Goal: Task Accomplishment & Management: Manage account settings

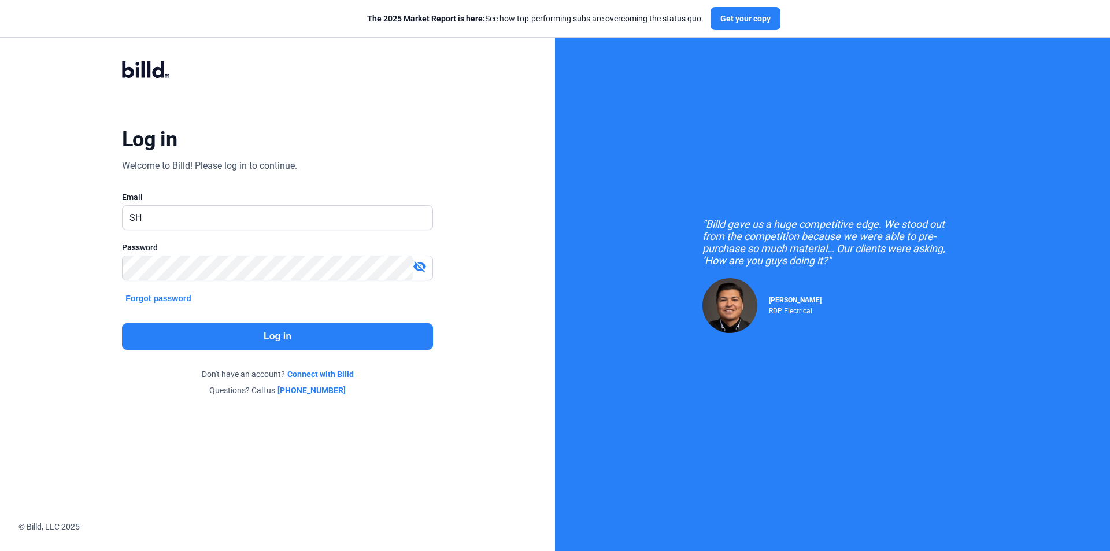
type input "S"
type input "[PERSON_NAME][EMAIL_ADDRESS][DOMAIN_NAME]"
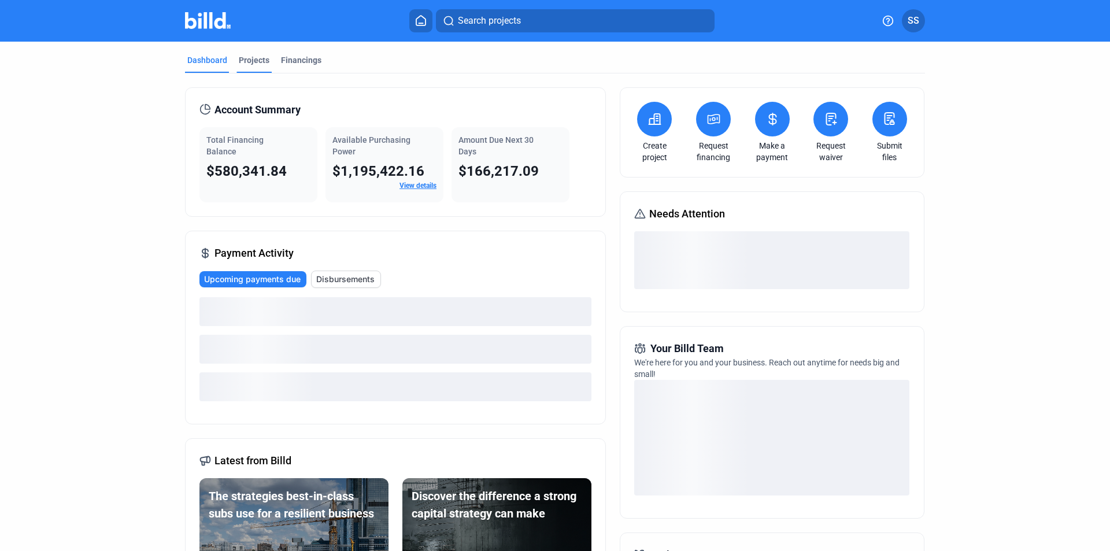
click at [258, 62] on div "Projects" at bounding box center [254, 60] width 31 height 12
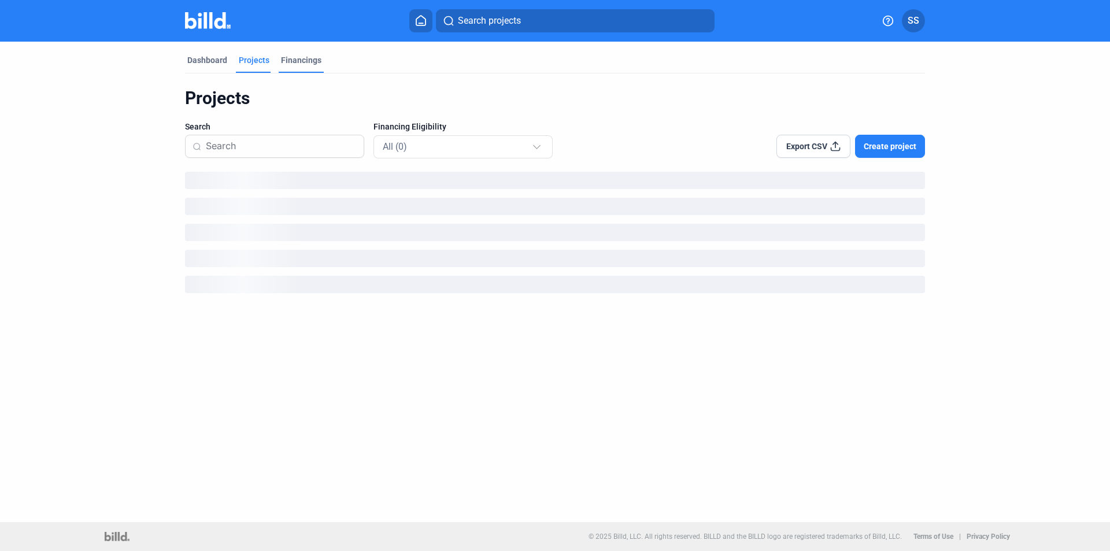
click at [303, 65] on div "Financings" at bounding box center [301, 60] width 40 height 12
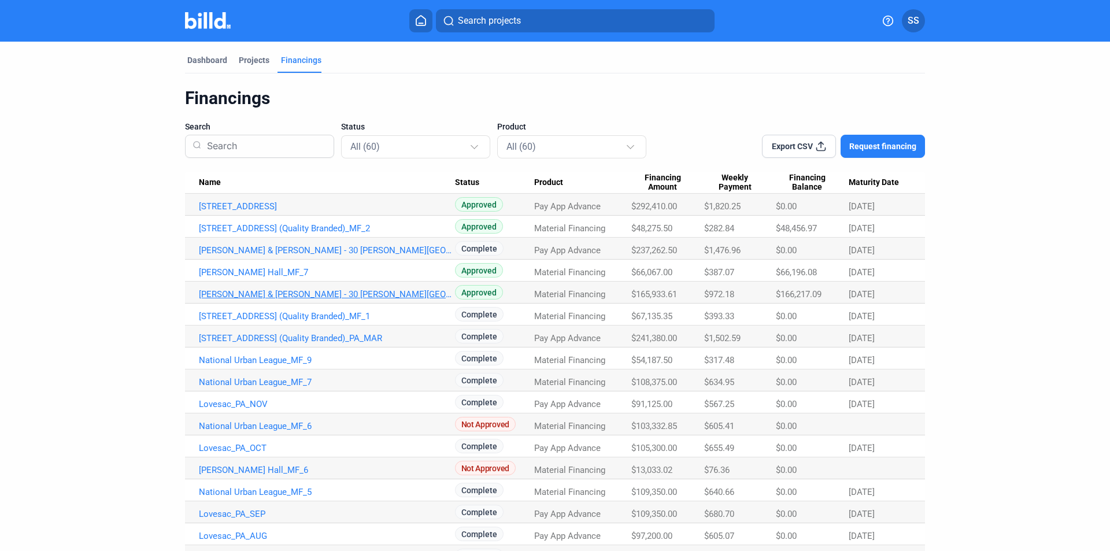
click at [305, 295] on link "Haynes & Boone - 30 Rockefeller Plaza_MF_1" at bounding box center [327, 294] width 256 height 10
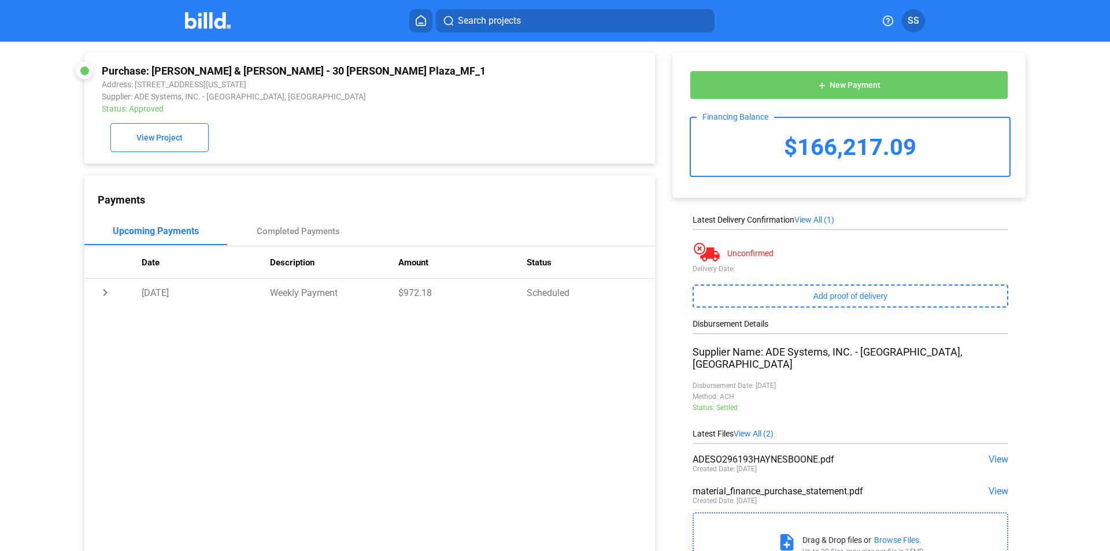
click at [996, 454] on span "View" at bounding box center [998, 459] width 20 height 11
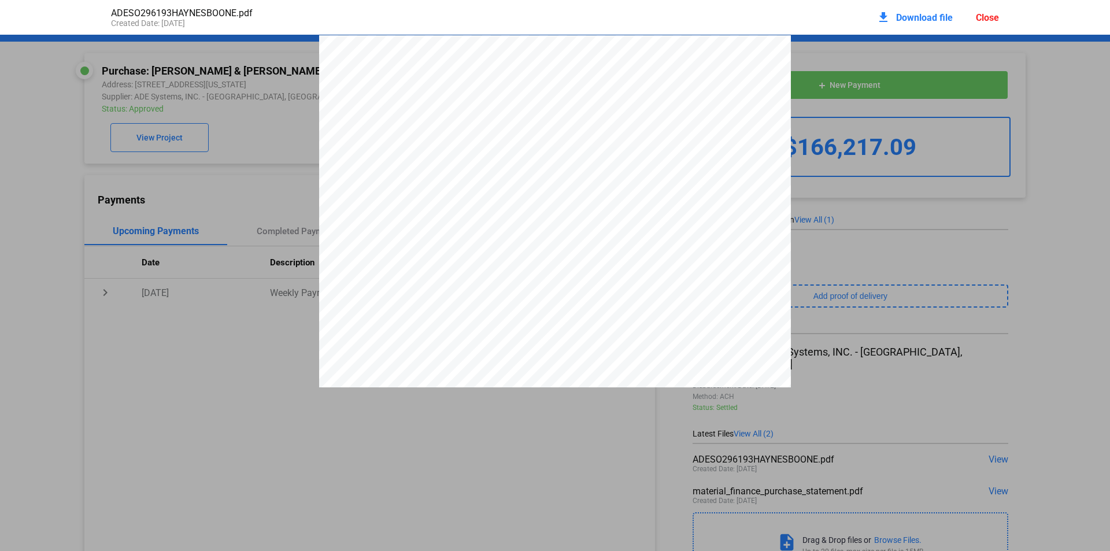
scroll to position [6, 0]
click at [991, 21] on div "Close" at bounding box center [986, 17] width 23 height 11
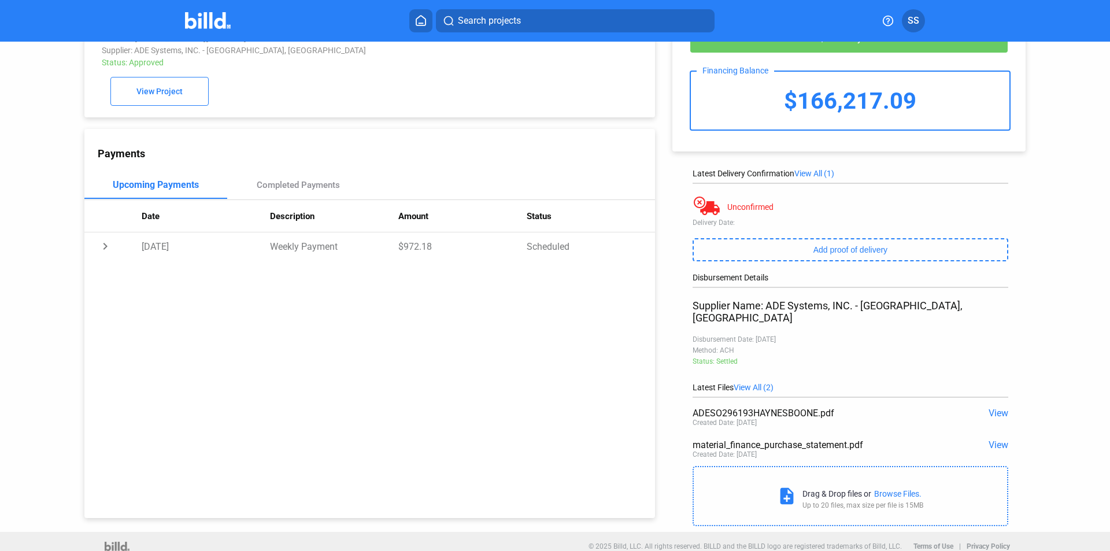
scroll to position [0, 0]
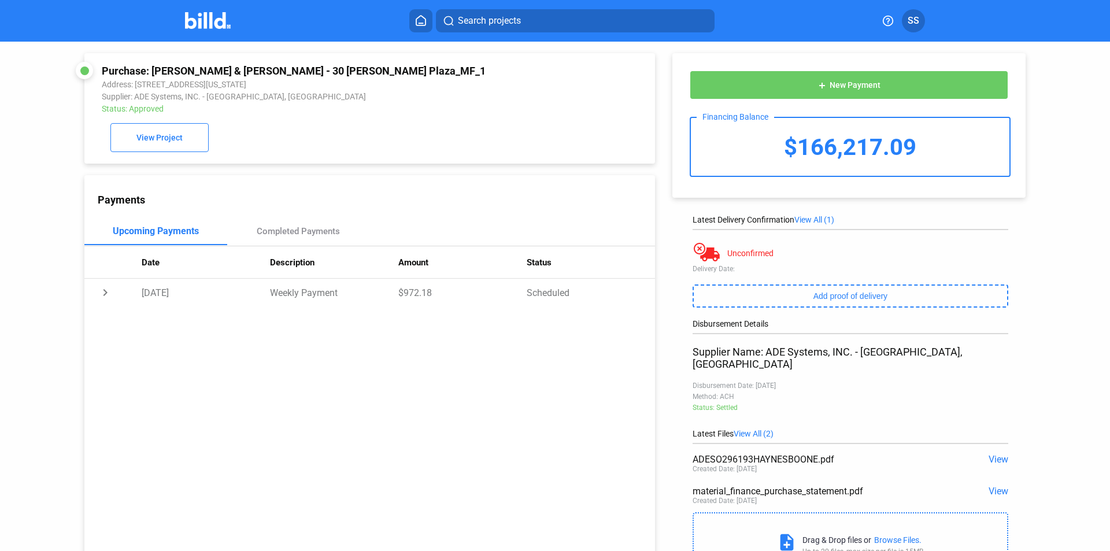
click at [909, 23] on span "SS" at bounding box center [913, 21] width 12 height 14
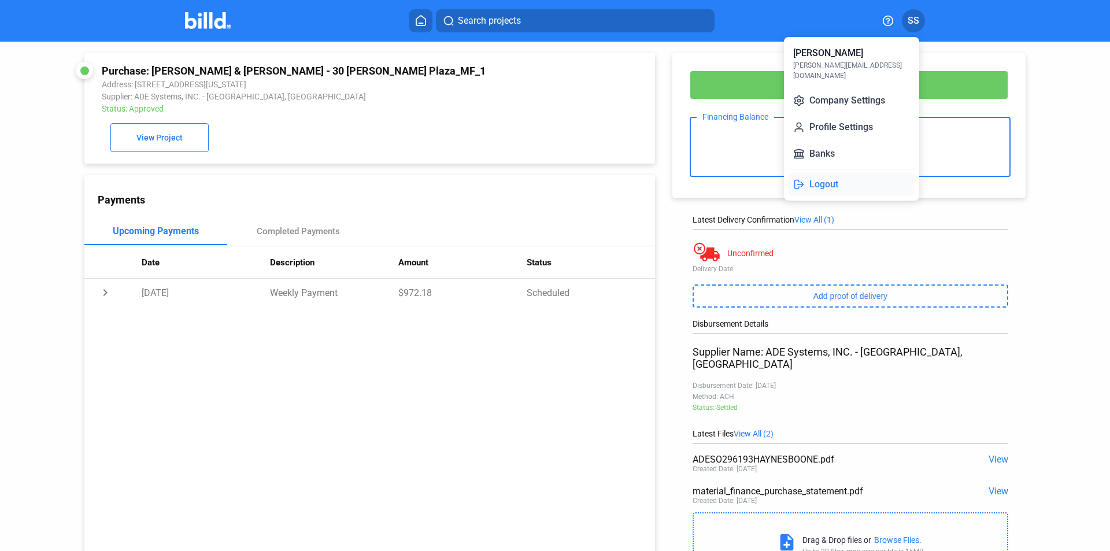
click at [832, 173] on button "Logout" at bounding box center [851, 184] width 126 height 23
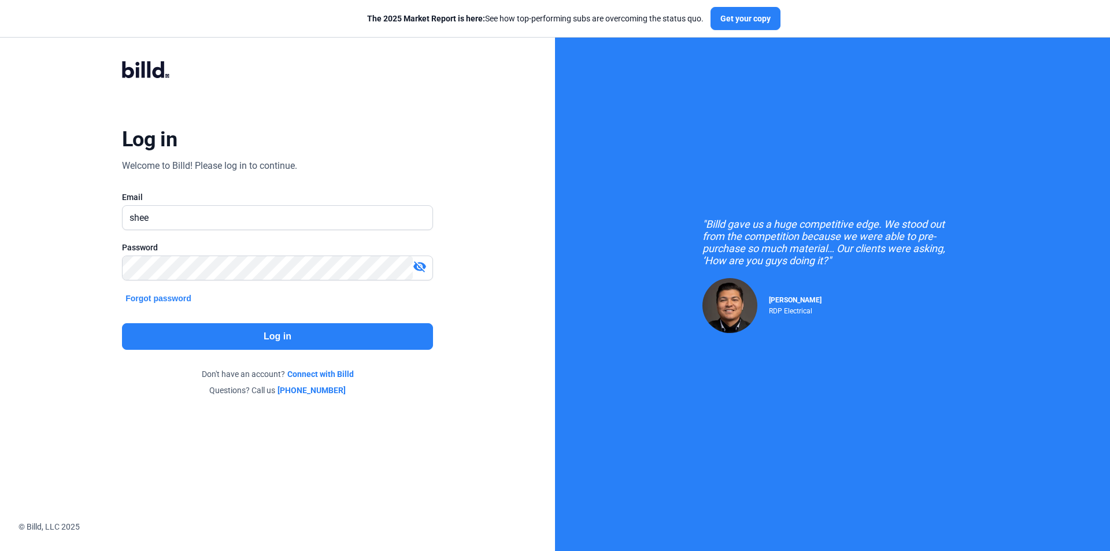
type input "[PERSON_NAME][EMAIL_ADDRESS][DOMAIN_NAME]"
click at [214, 282] on div at bounding box center [277, 286] width 311 height 12
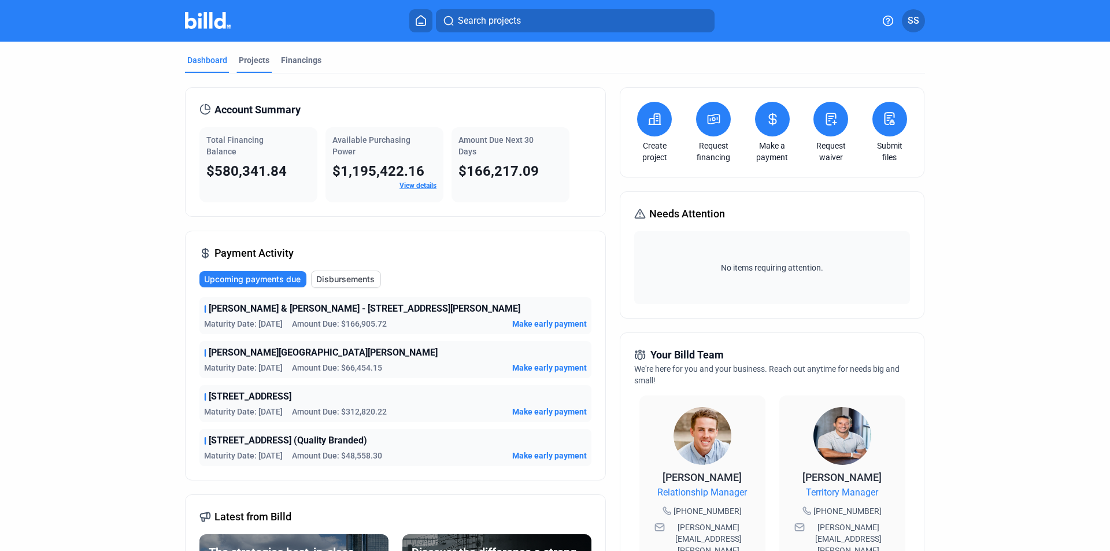
click at [254, 65] on div "Projects" at bounding box center [254, 60] width 31 height 12
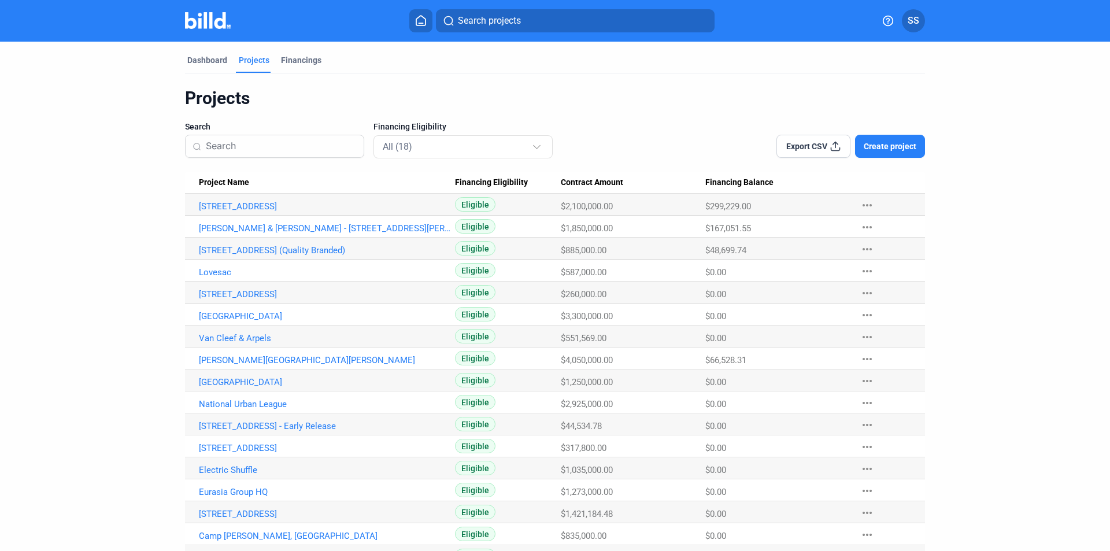
click at [867, 147] on span "Create project" at bounding box center [889, 146] width 53 height 12
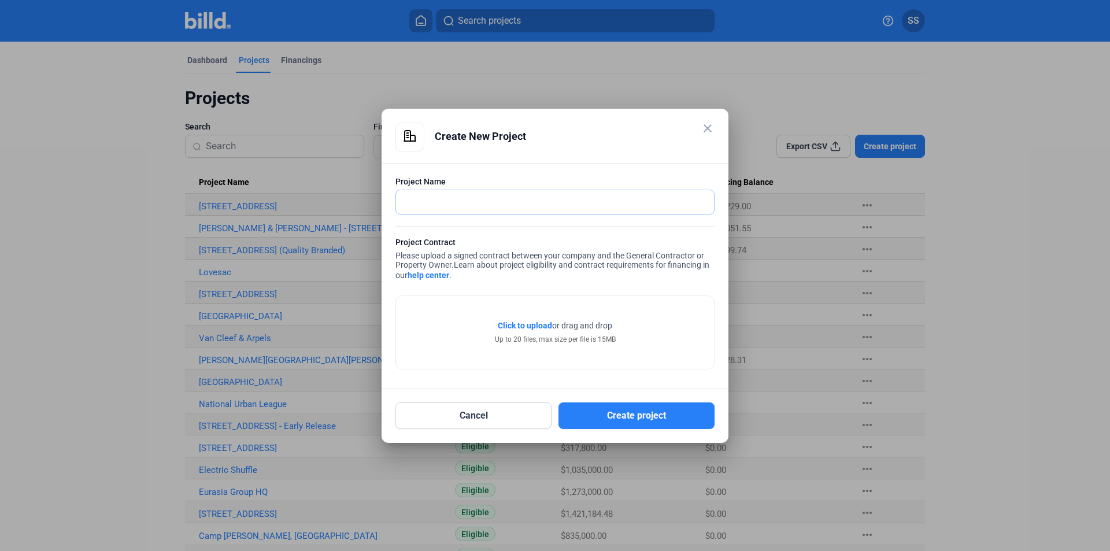
click at [435, 202] on input "text" at bounding box center [548, 202] width 305 height 24
click at [531, 202] on input "[PERSON_NAME] 12th Floor 555 Greenwish & 345 [PERSON_NAME]" at bounding box center [555, 202] width 318 height 24
type input "[PERSON_NAME] 12th Floor [GEOGRAPHIC_DATA][PERSON_NAME]"
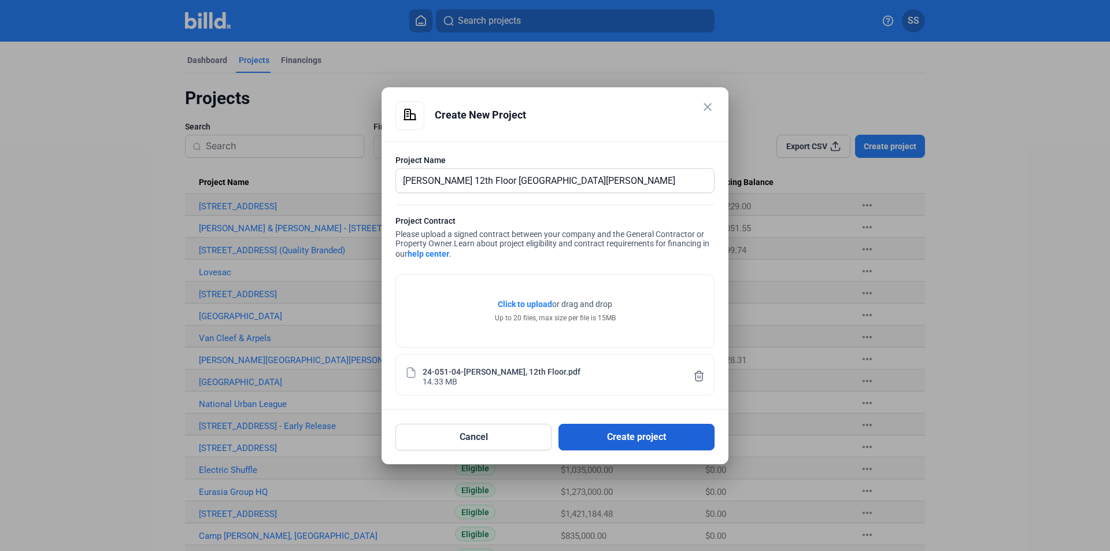
click at [628, 444] on button "Create project" at bounding box center [636, 437] width 156 height 27
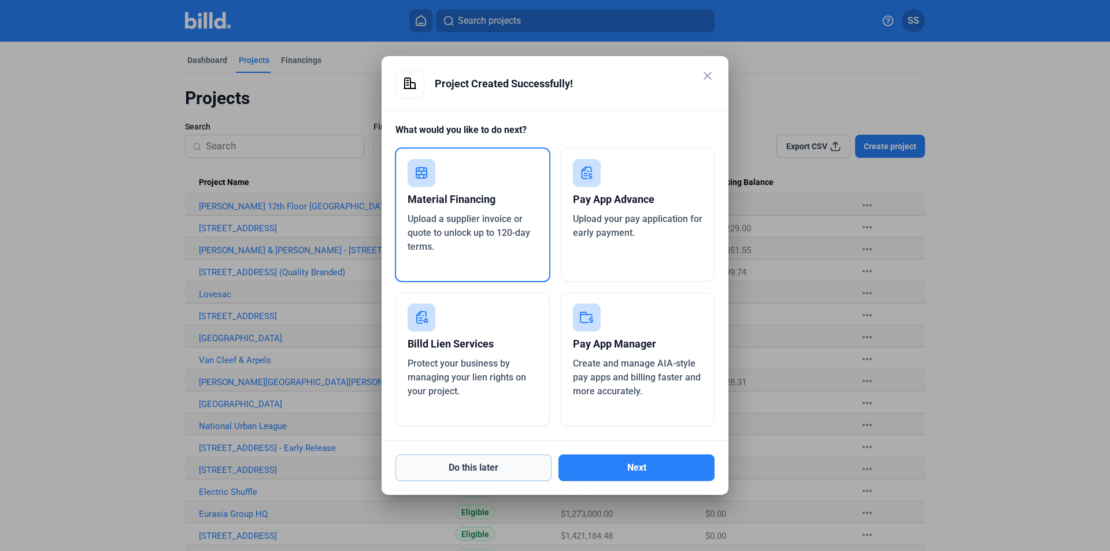
click at [499, 475] on button "Do this later" at bounding box center [473, 467] width 156 height 27
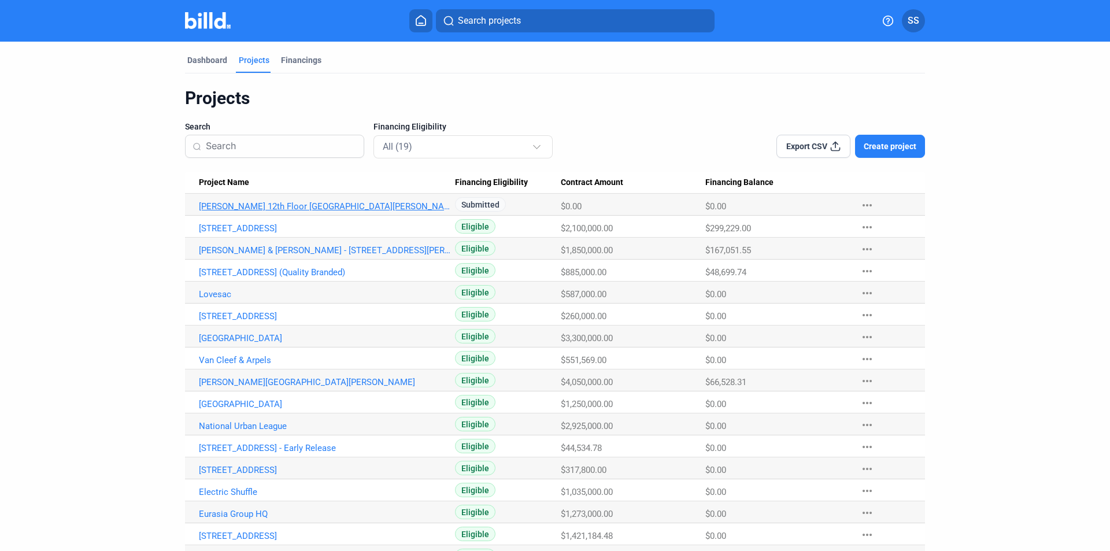
drag, startPoint x: 373, startPoint y: 206, endPoint x: 196, endPoint y: 207, distance: 176.3
click at [199, 207] on link "[PERSON_NAME] 12th Floor [GEOGRAPHIC_DATA][PERSON_NAME]" at bounding box center [327, 206] width 256 height 10
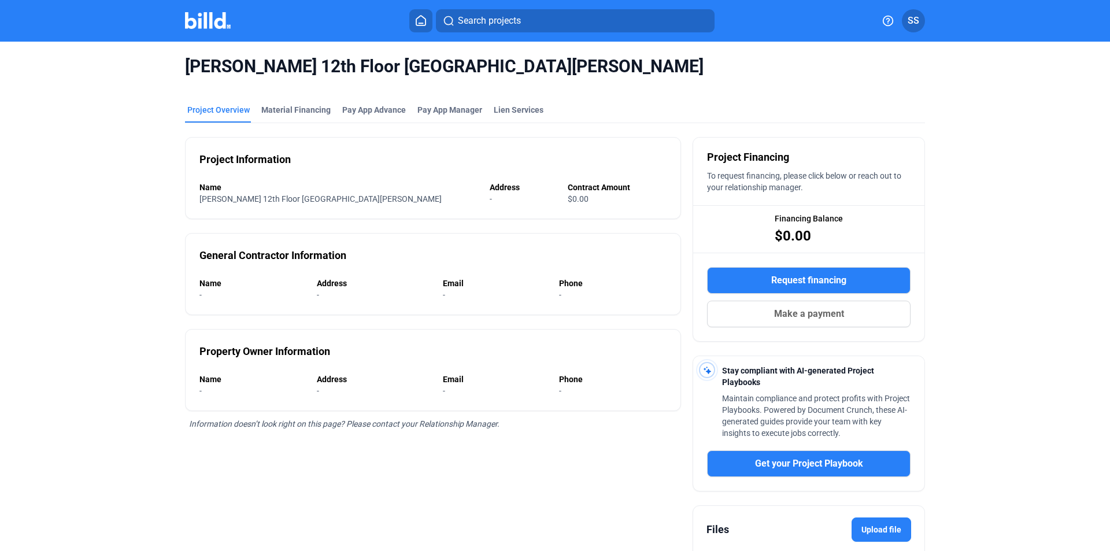
drag, startPoint x: 202, startPoint y: 207, endPoint x: 122, endPoint y: 25, distance: 198.7
click at [122, 25] on div "Search projects [PERSON_NAME] 12th Floor [GEOGRAPHIC_DATA] & 345 [PERSON_NAME] …" at bounding box center [555, 275] width 1110 height 551
click at [163, 48] on div "[PERSON_NAME] 12th Floor [GEOGRAPHIC_DATA] & 345 [PERSON_NAME] Project Overview…" at bounding box center [555, 339] width 932 height 594
click at [181, 69] on div "[PERSON_NAME] 12th Floor [GEOGRAPHIC_DATA] & 345 [PERSON_NAME] Project Overview…" at bounding box center [555, 339] width 932 height 594
drag, startPoint x: 183, startPoint y: 68, endPoint x: 543, endPoint y: 71, distance: 359.5
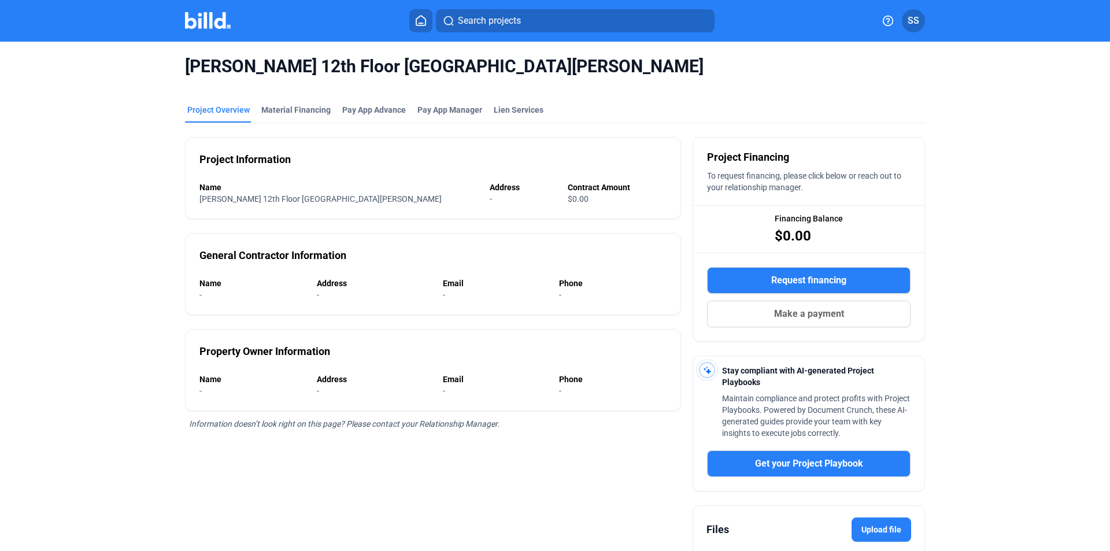
click at [543, 71] on span "[PERSON_NAME] 12th Floor [GEOGRAPHIC_DATA][PERSON_NAME]" at bounding box center [555, 66] width 740 height 22
copy span "[PERSON_NAME] 12th Floor [GEOGRAPHIC_DATA][PERSON_NAME]"
